Goal: Use online tool/utility: Utilize a website feature to perform a specific function

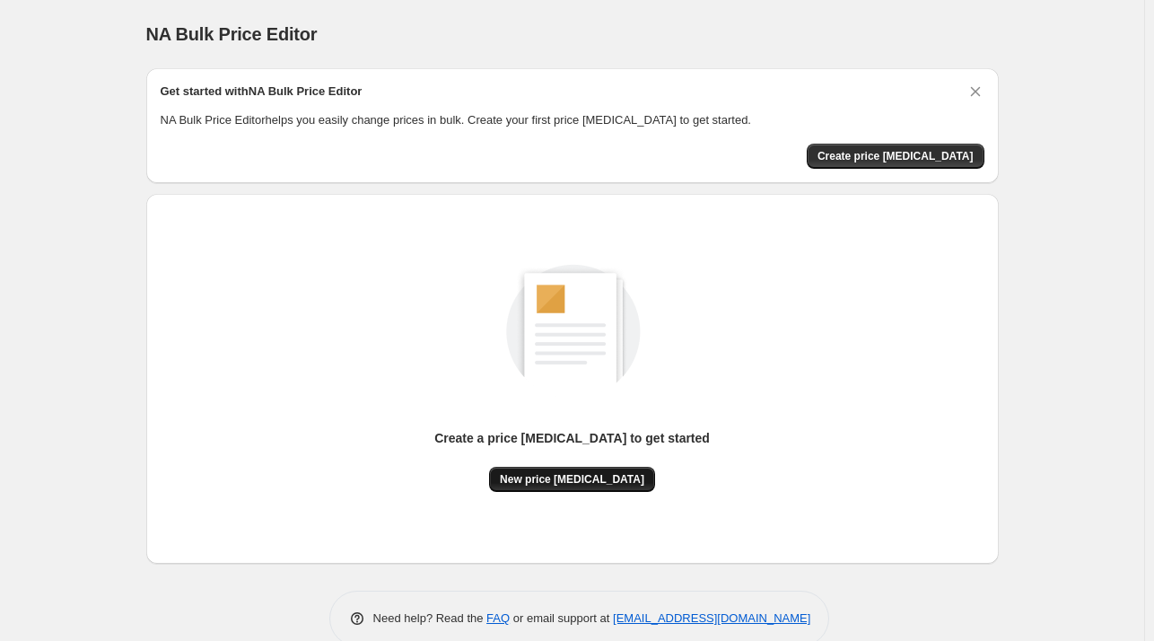
click at [612, 482] on span "New price [MEDICAL_DATA]" at bounding box center [572, 479] width 144 height 14
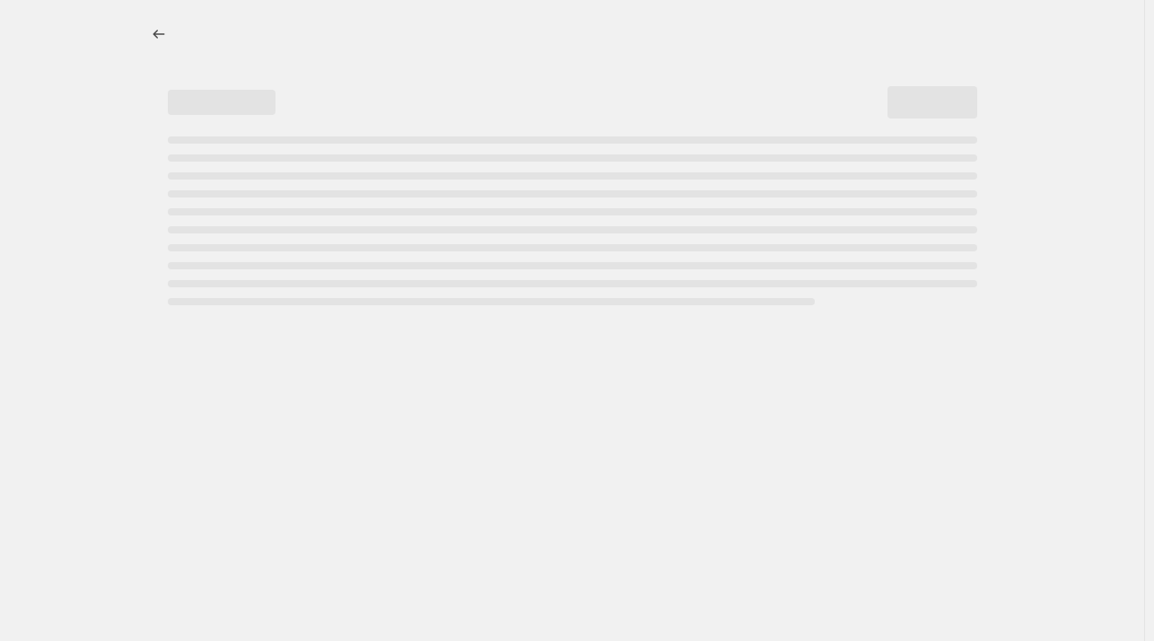
select select "percentage"
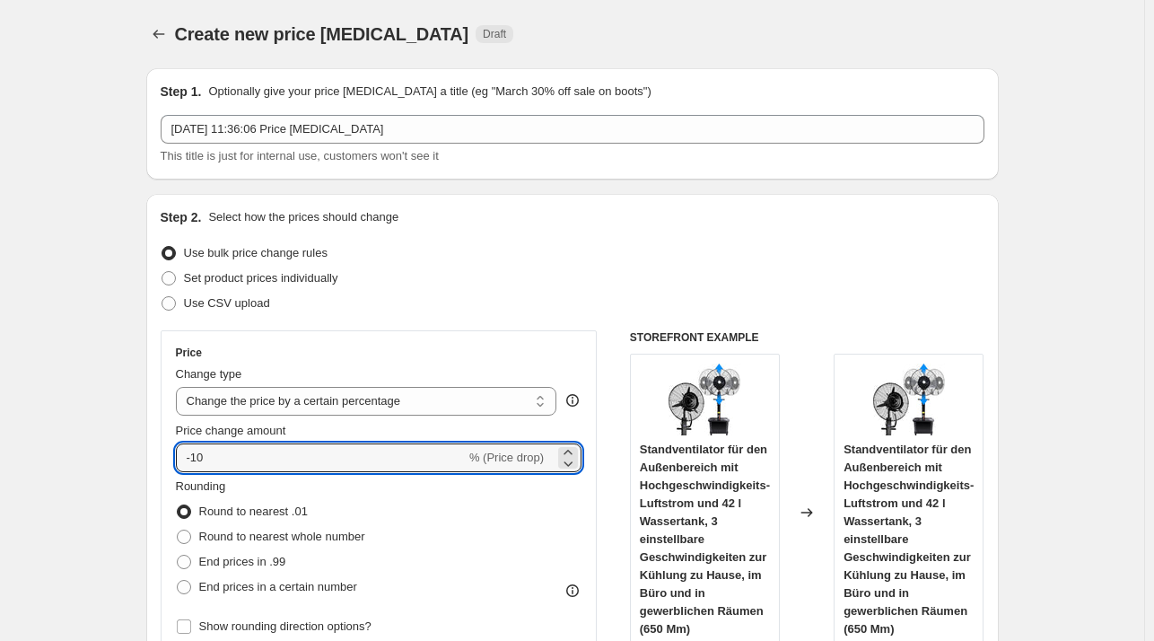
drag, startPoint x: 240, startPoint y: 457, endPoint x: 62, endPoint y: 454, distance: 178.6
paste input "35"
type input "-35"
click at [579, 250] on div "Use bulk price change rules" at bounding box center [573, 252] width 824 height 25
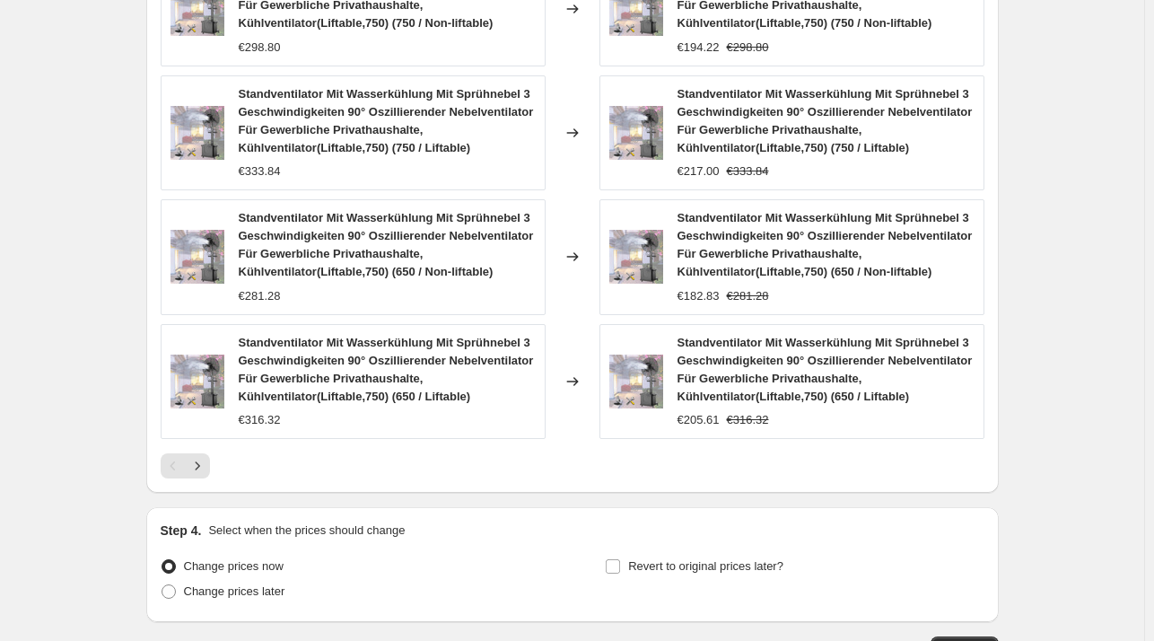
scroll to position [1378, 0]
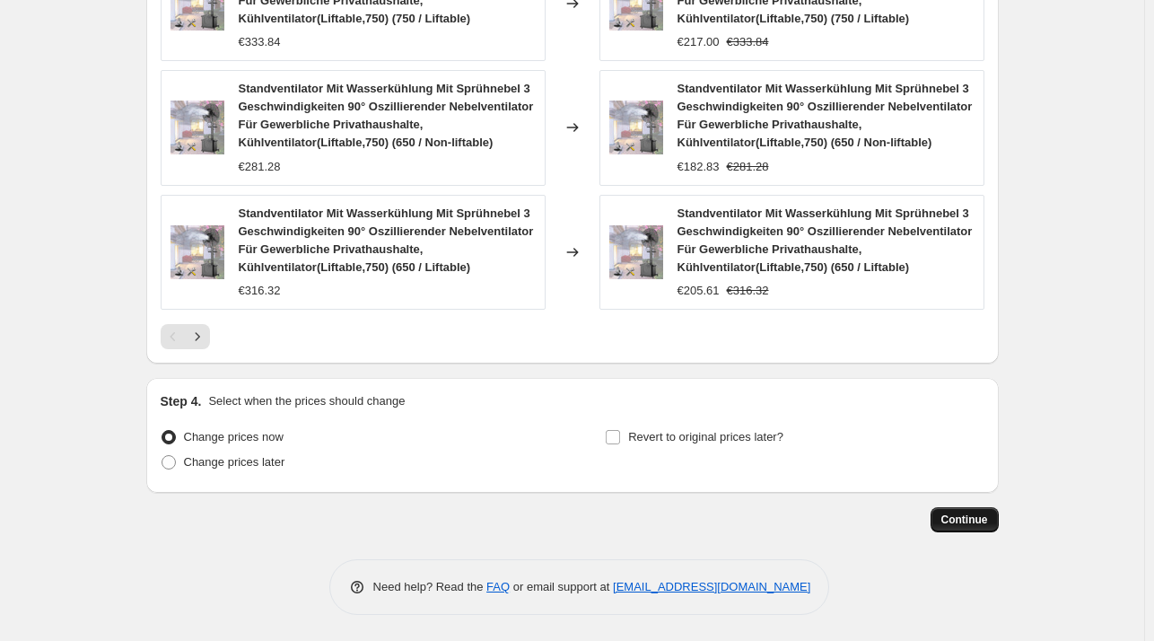
click at [973, 514] on span "Continue" at bounding box center [964, 519] width 47 height 14
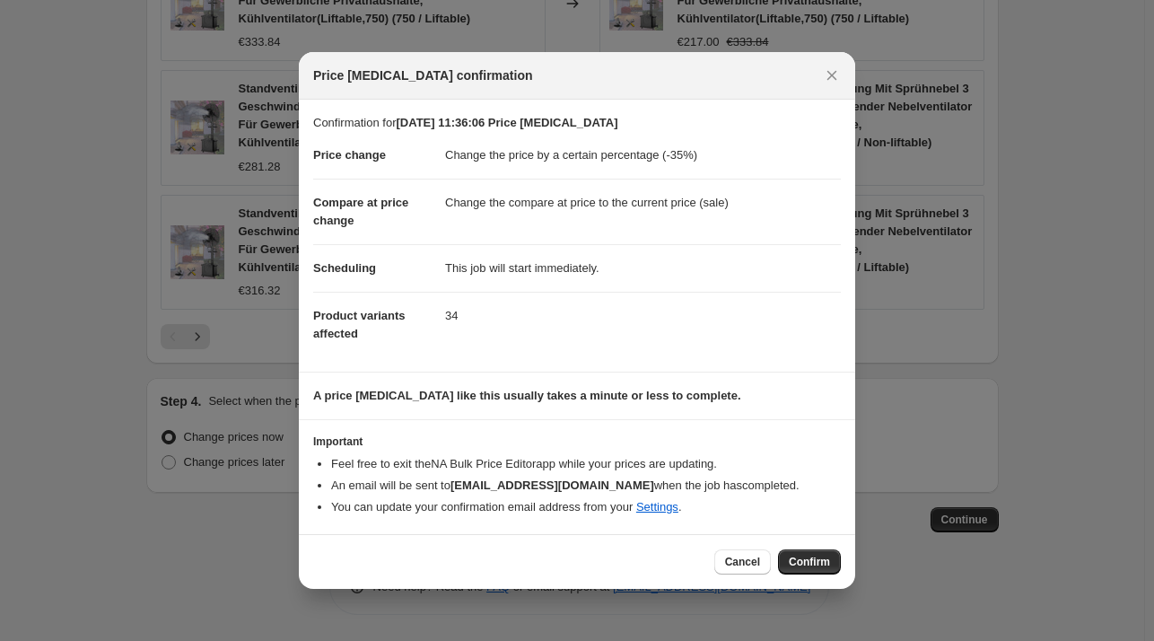
click at [794, 556] on span "Confirm" at bounding box center [809, 561] width 41 height 14
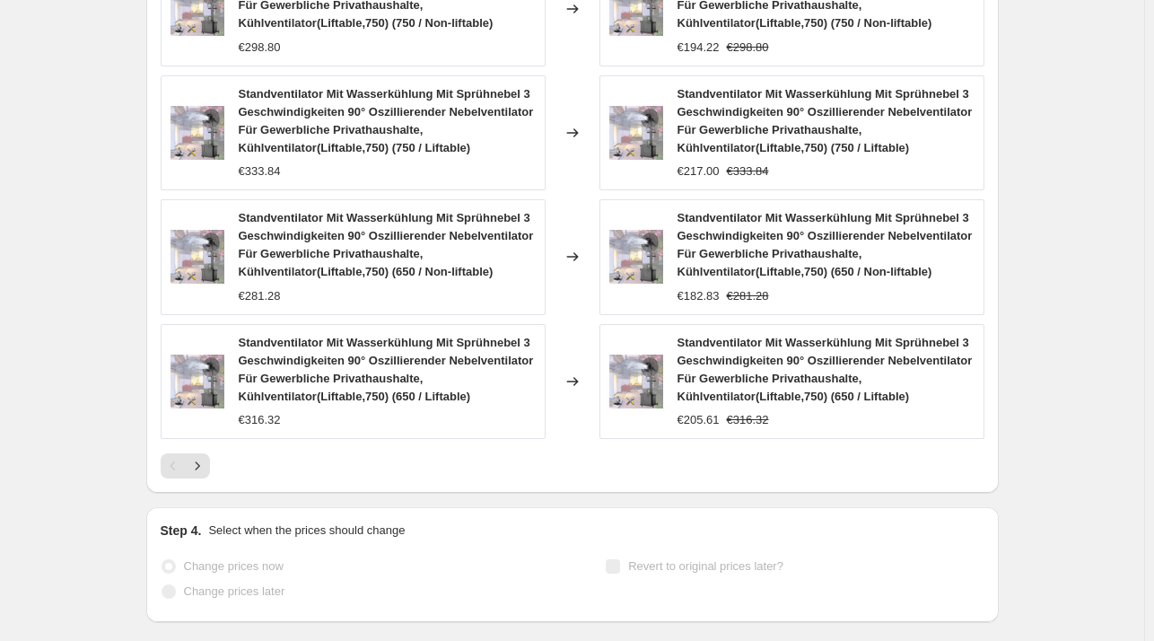
select select "percentage"
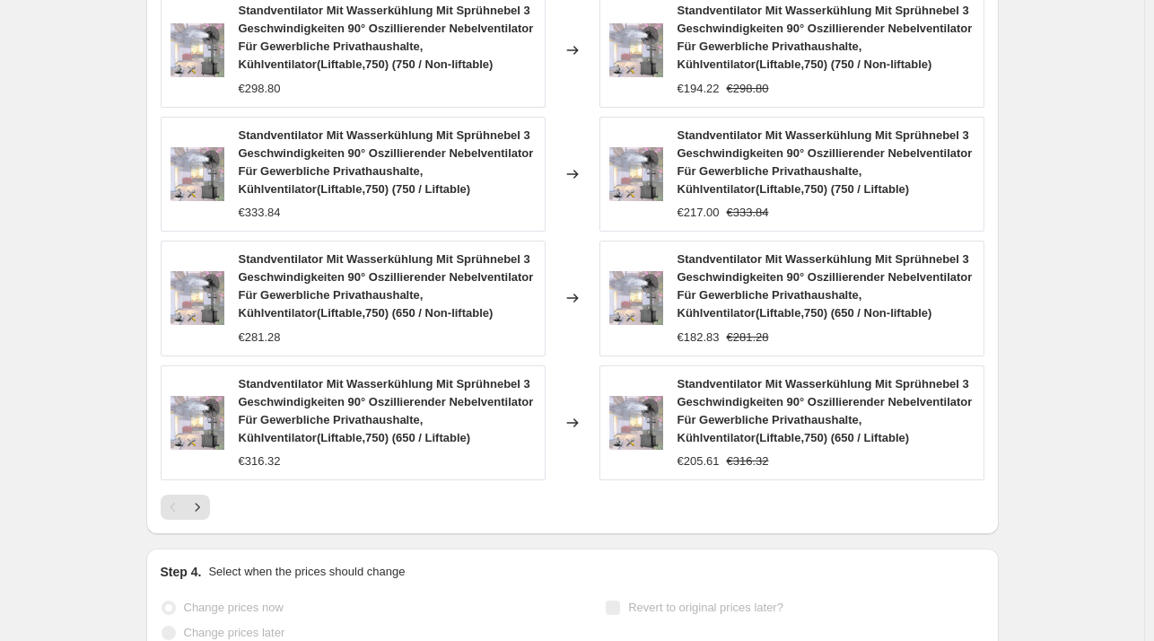
scroll to position [0, 0]
